Goal: Task Accomplishment & Management: Use online tool/utility

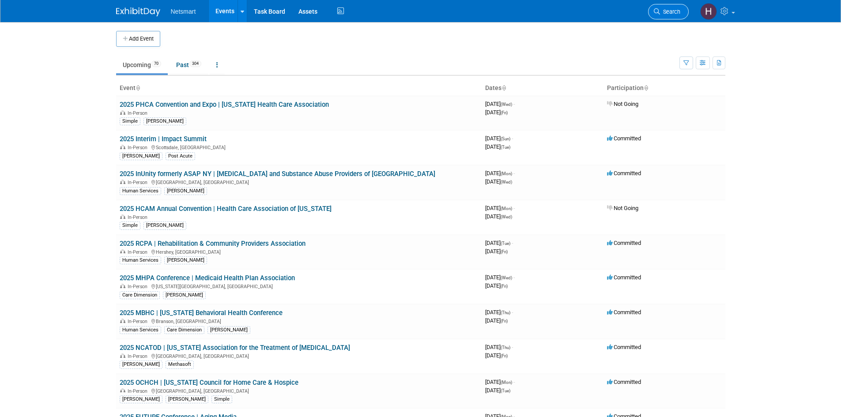
click at [668, 14] on span "Search" at bounding box center [670, 11] width 20 height 7
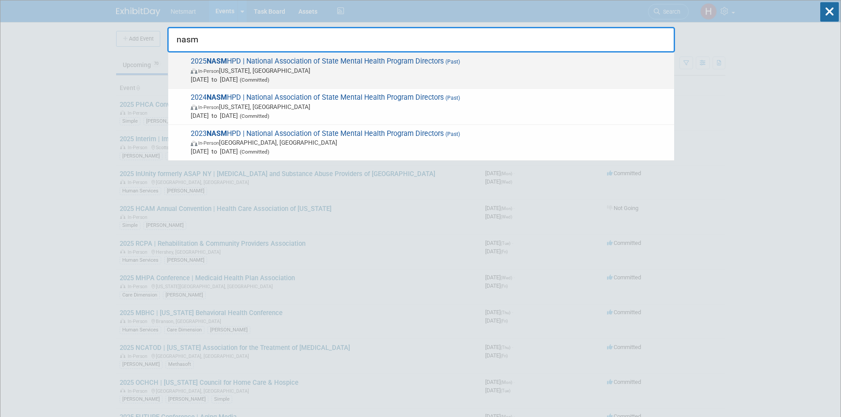
type input "nasm"
click at [434, 63] on span "2025 NASM HPD | National Association of State Mental Health Program Directors (…" at bounding box center [429, 70] width 482 height 27
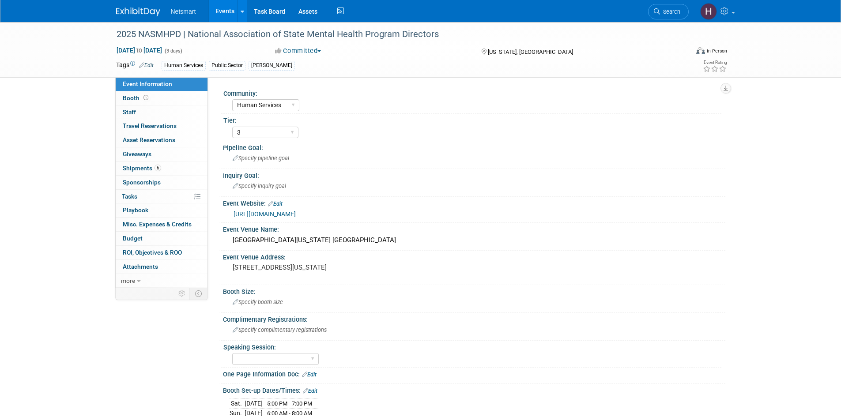
select select "Human Services"
select select "3"
click at [151, 224] on span "Misc. Expenses & Credits 0" at bounding box center [157, 224] width 69 height 7
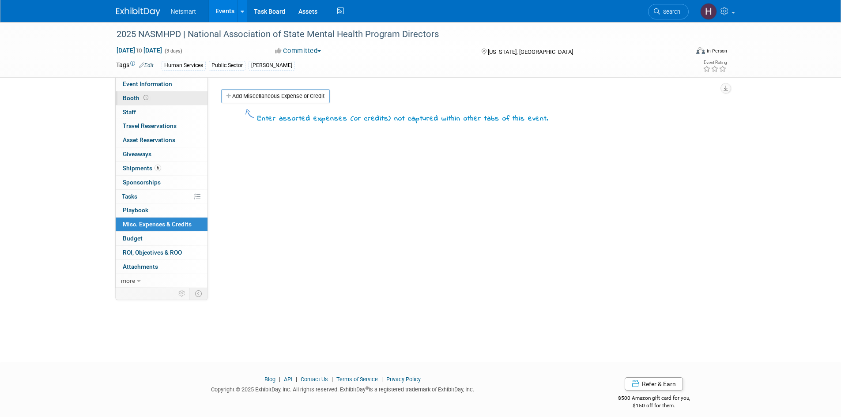
click at [155, 101] on link "Booth" at bounding box center [162, 98] width 92 height 14
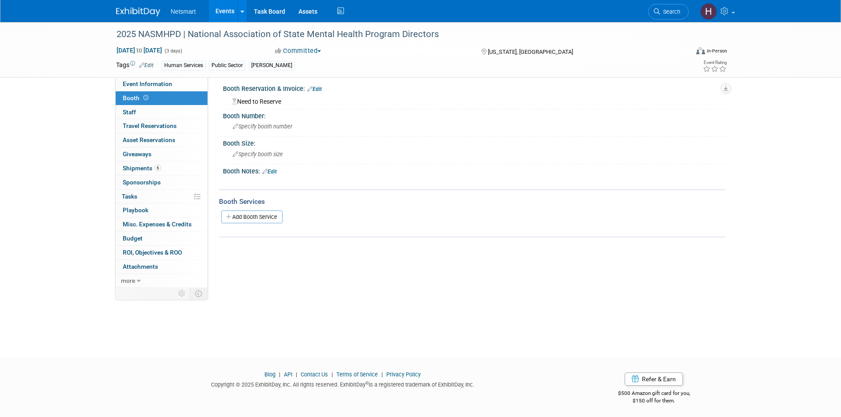
scroll to position [7, 0]
click at [267, 215] on link "Add Booth Service" at bounding box center [251, 214] width 61 height 13
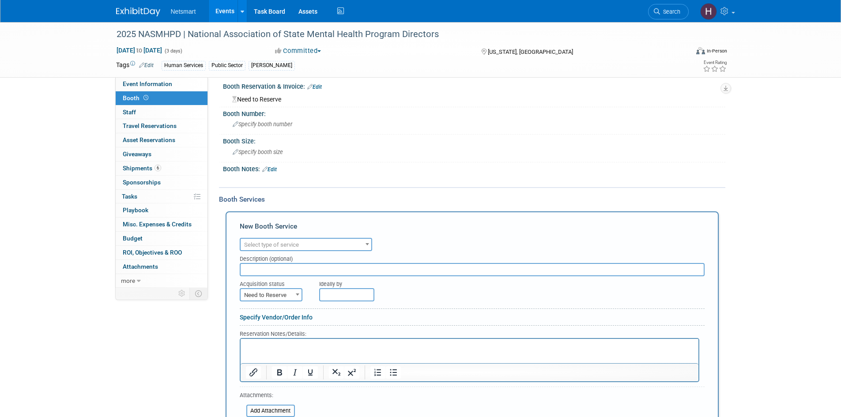
scroll to position [0, 0]
click at [303, 243] on span "Select type of service" at bounding box center [306, 245] width 131 height 12
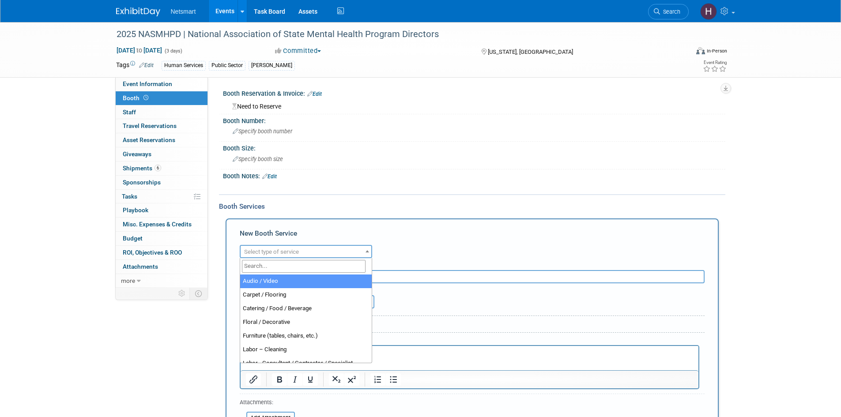
click at [277, 270] on input "search" at bounding box center [304, 266] width 124 height 13
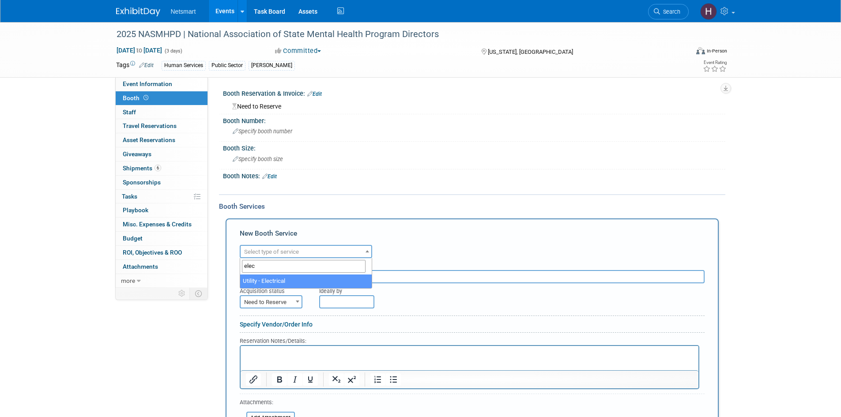
type input "elec"
select select "8"
click at [272, 277] on input "text" at bounding box center [472, 276] width 465 height 13
type input "E"
click at [278, 299] on span "Need to Reserve" at bounding box center [271, 302] width 61 height 12
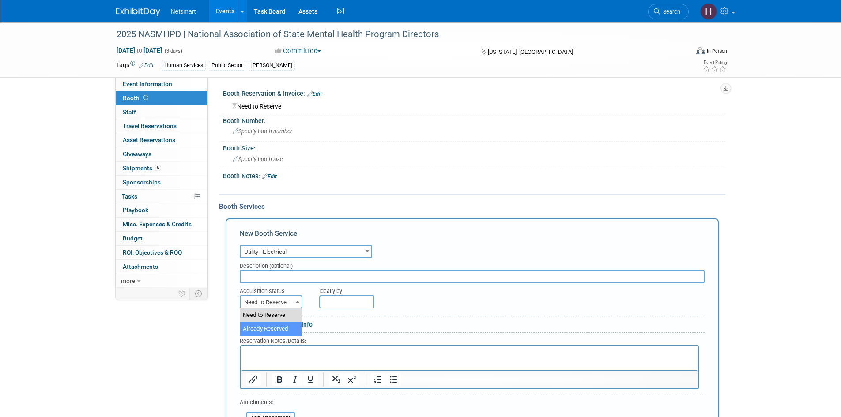
select select "2"
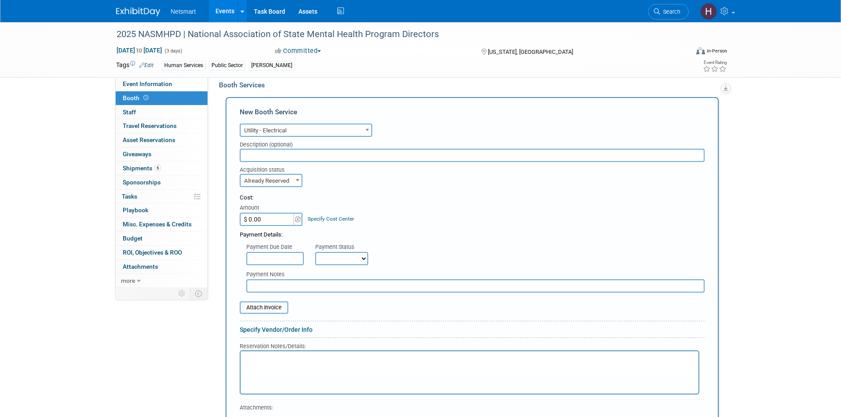
scroll to position [133, 0]
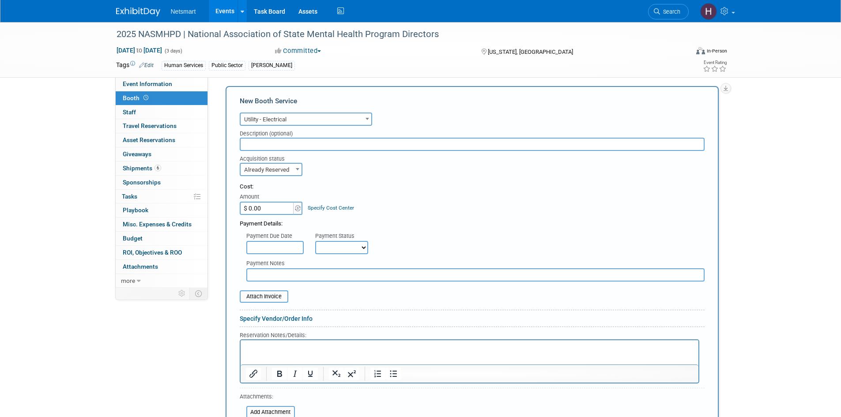
click at [267, 206] on input "$ 0.00" at bounding box center [267, 208] width 55 height 13
type input "$ 697.24"
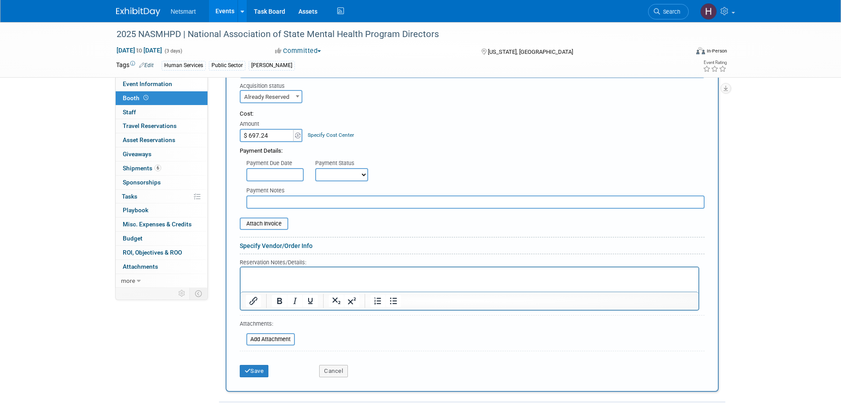
scroll to position [221, 0]
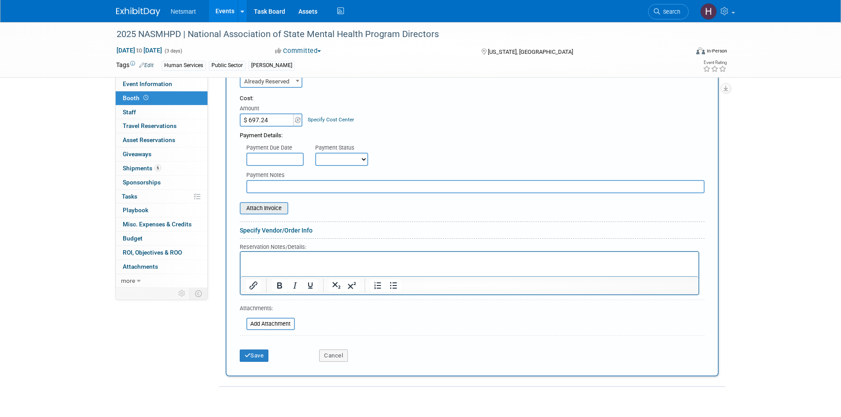
click at [259, 207] on input "file" at bounding box center [234, 208] width 105 height 11
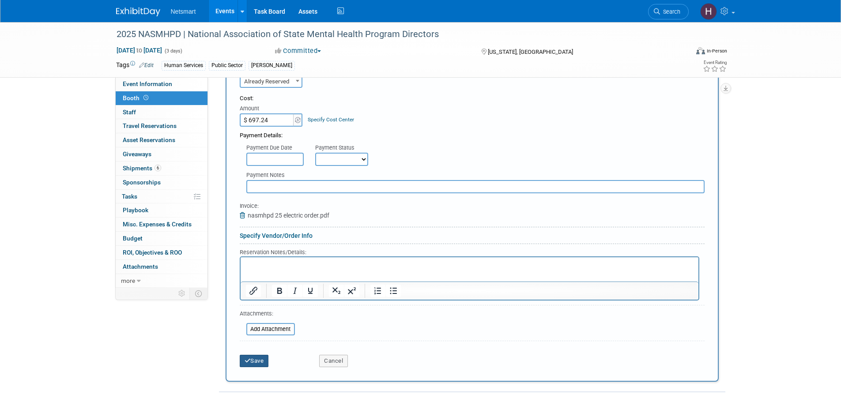
click at [264, 364] on button "Save" at bounding box center [254, 361] width 29 height 12
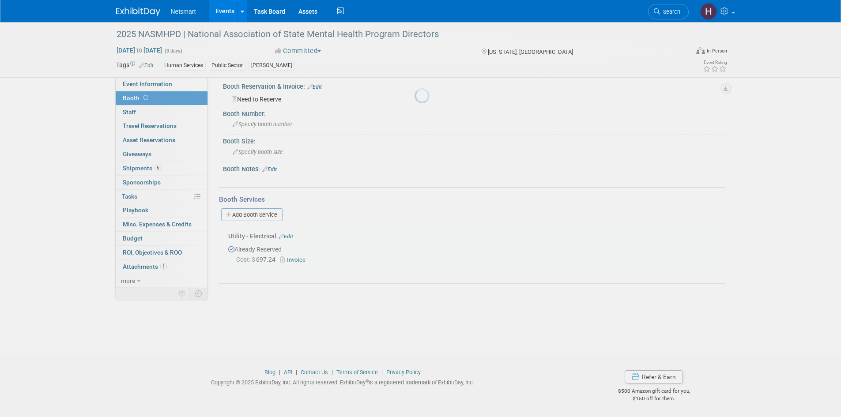
scroll to position [7, 0]
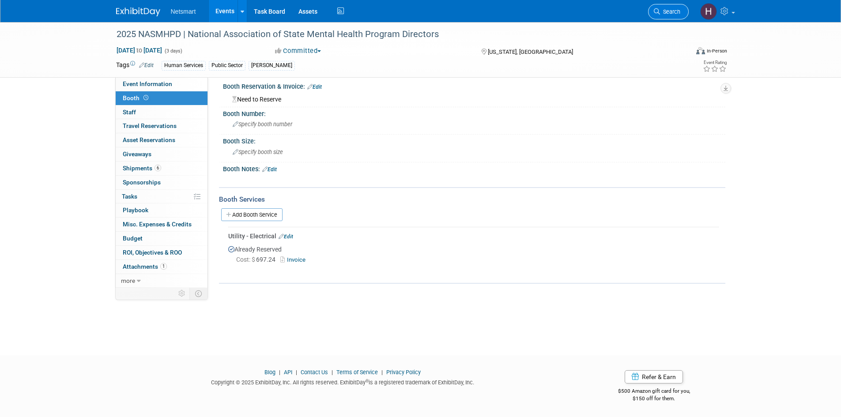
click at [675, 12] on span "Search" at bounding box center [670, 11] width 20 height 7
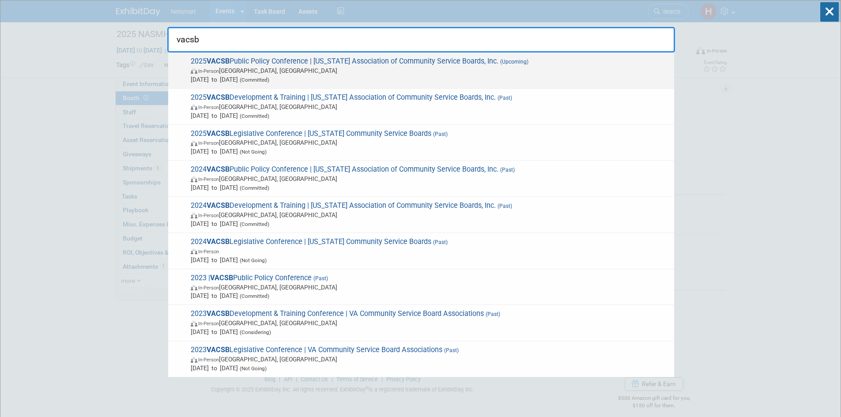
type input "vacsb"
click at [474, 58] on span "2025 VACSB Public Policy Conference | Virginia Association of Community Service…" at bounding box center [429, 70] width 482 height 27
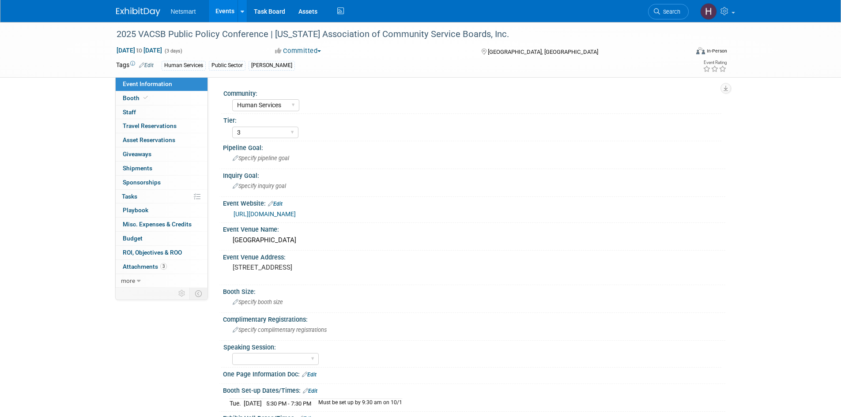
select select "Human Services"
select select "3"
click at [150, 95] on link "Booth" at bounding box center [162, 98] width 92 height 14
